Goal: Communication & Community: Answer question/provide support

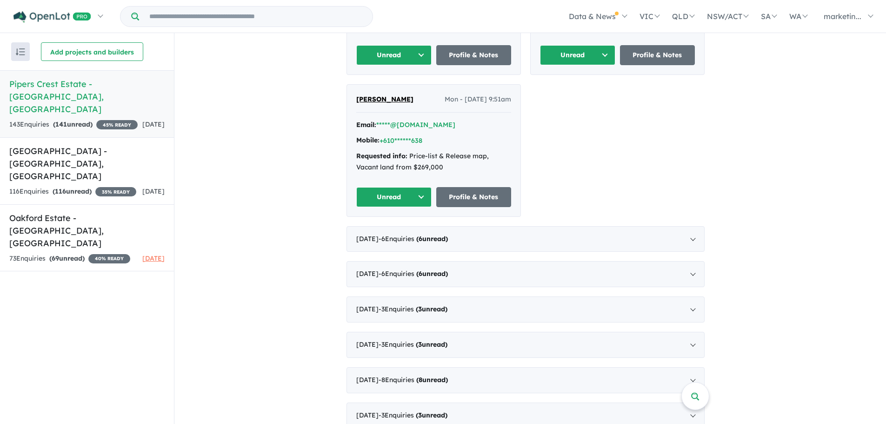
scroll to position [465, 0]
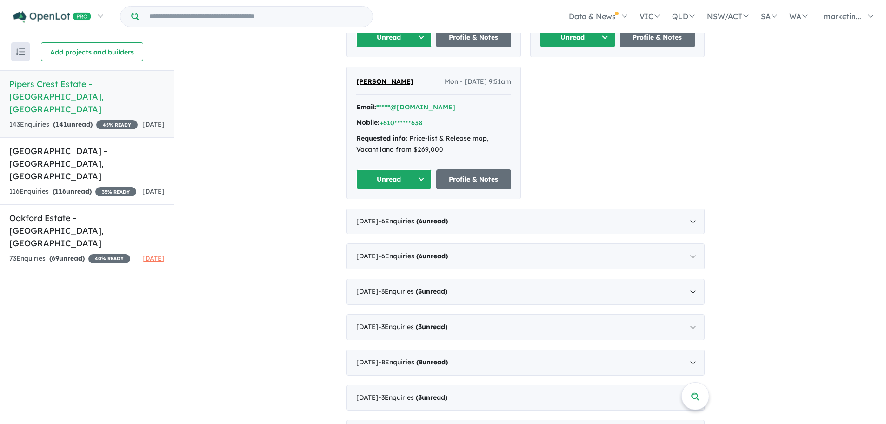
click at [403, 287] on span "- 3 Enquir ies ( 3 unread)" at bounding box center [413, 291] width 69 height 8
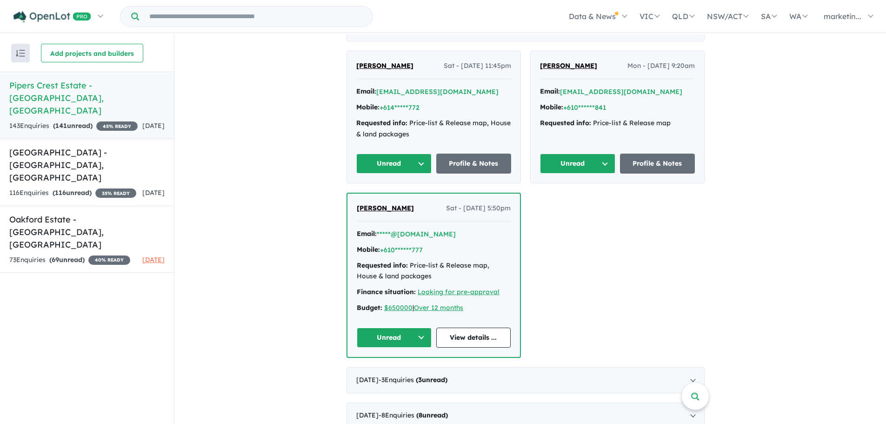
scroll to position [419, 0]
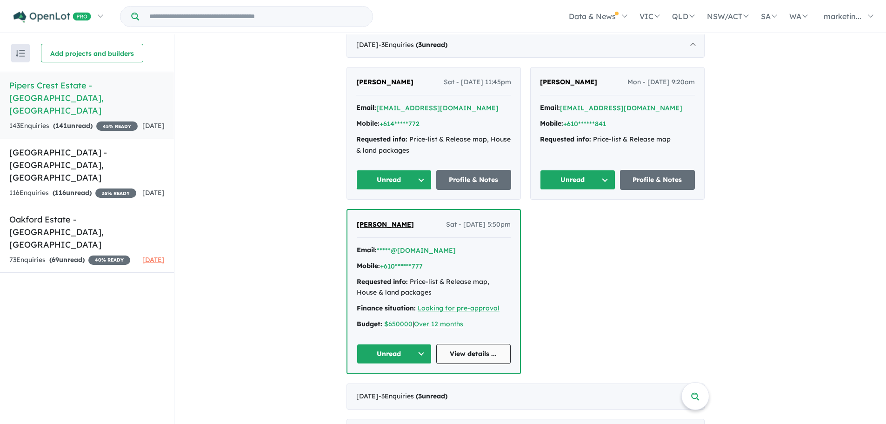
click at [460, 353] on link "View details ..." at bounding box center [474, 354] width 75 height 20
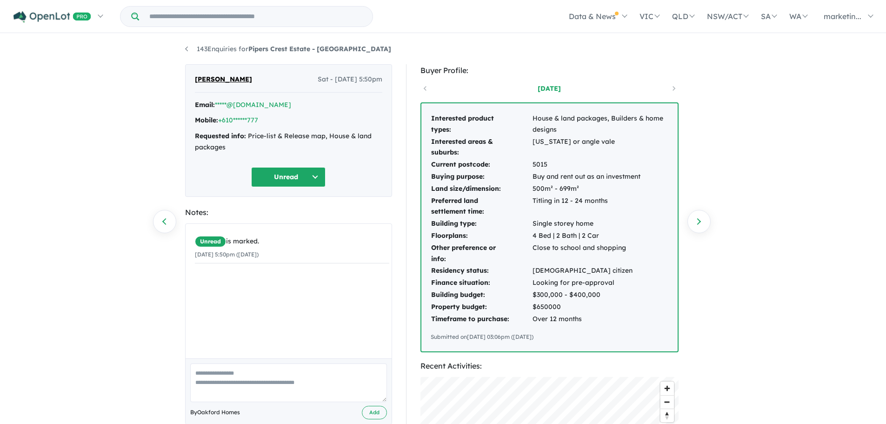
click at [246, 96] on div "[PERSON_NAME] - [DATE] 5:50pm Email: *****@[DOMAIN_NAME] Mobile: +610******777 …" at bounding box center [288, 130] width 207 height 133
click at [242, 103] on link "*****@[DOMAIN_NAME]" at bounding box center [253, 105] width 76 height 8
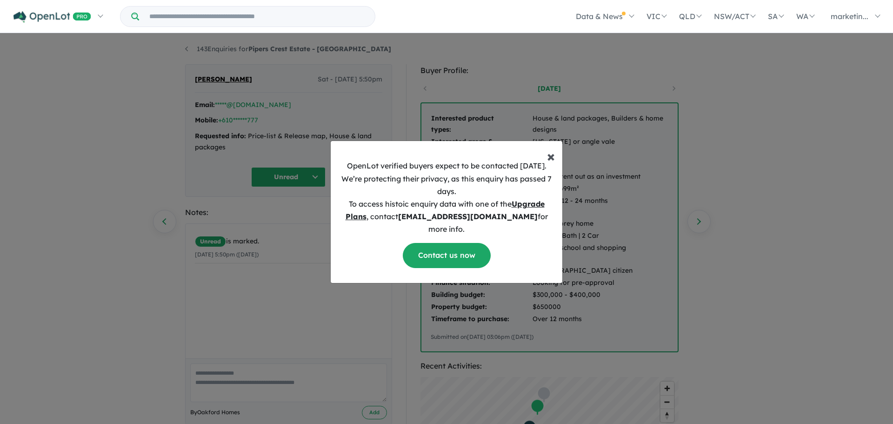
click at [543, 162] on button "× Close" at bounding box center [551, 152] width 23 height 22
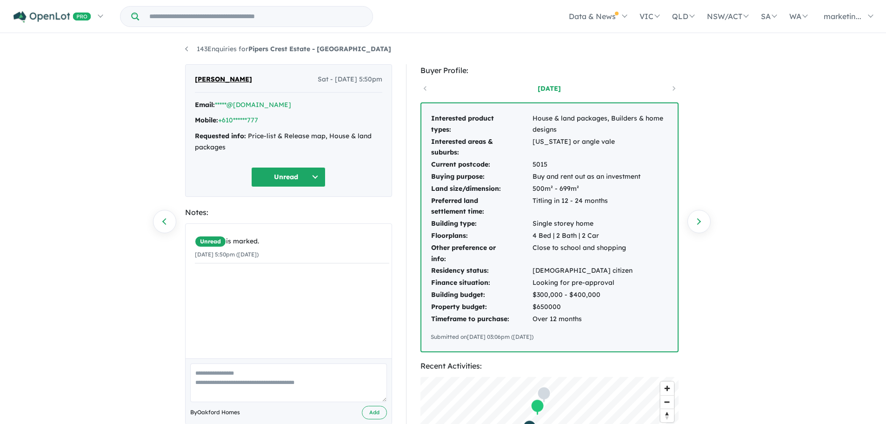
click at [176, 45] on div "143 Enquiries for Pipers Crest Estate - Strathalbyn Previous enquiry Next enqui…" at bounding box center [443, 229] width 886 height 391
click at [183, 47] on div "143 Enquiries for Pipers Crest Estate - Strathalbyn Previous enquiry Next enqui…" at bounding box center [443, 229] width 531 height 391
click at [188, 48] on link "143 Enquiries for Pipers Crest Estate - Strathalbyn" at bounding box center [288, 49] width 206 height 8
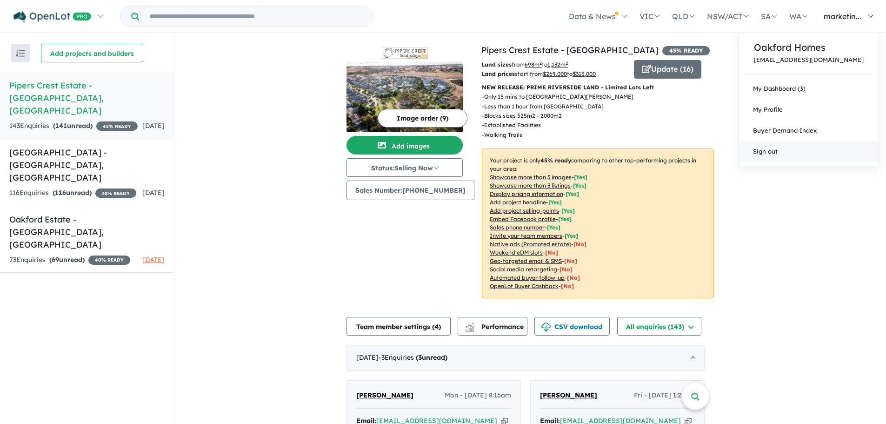
click at [790, 144] on link "Sign out" at bounding box center [809, 151] width 140 height 21
